Goal: Transaction & Acquisition: Obtain resource

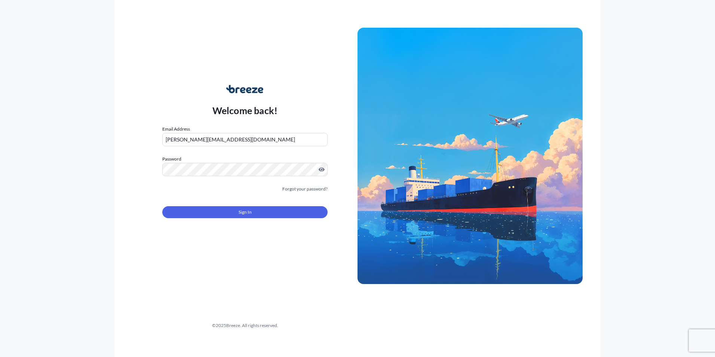
click at [245, 211] on span "Sign In" at bounding box center [245, 211] width 13 height 7
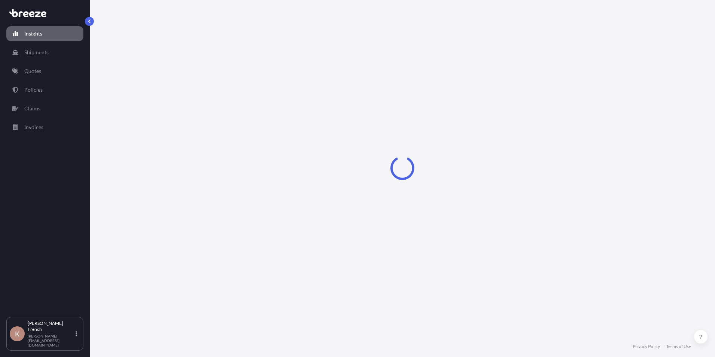
select select "2025"
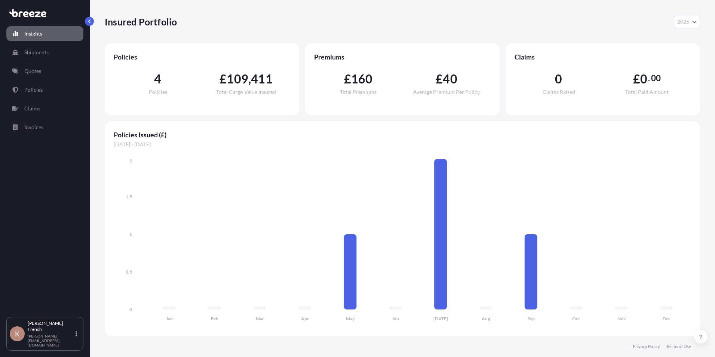
click at [157, 80] on span "4" at bounding box center [157, 79] width 7 height 12
click at [50, 87] on link "Policies" at bounding box center [44, 89] width 77 height 15
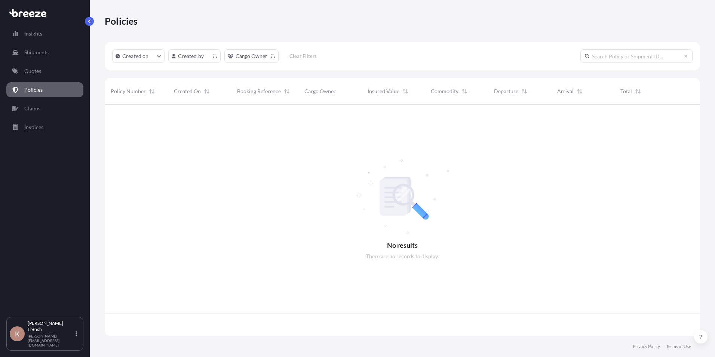
scroll to position [230, 590]
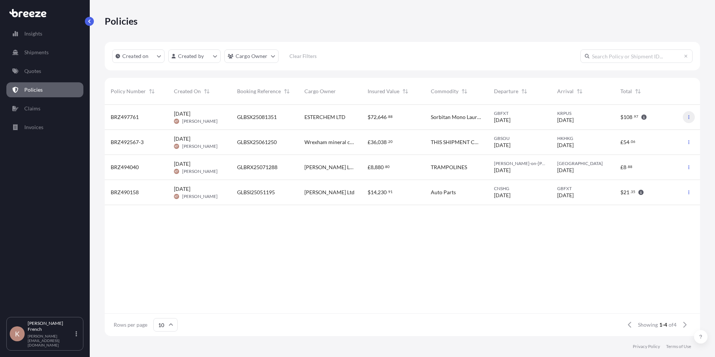
click at [691, 116] on icon "button" at bounding box center [689, 117] width 4 height 4
click at [690, 114] on button "button" at bounding box center [689, 117] width 12 height 12
click at [661, 131] on p "Download certificate" at bounding box center [653, 131] width 49 height 7
